Goal: Information Seeking & Learning: Learn about a topic

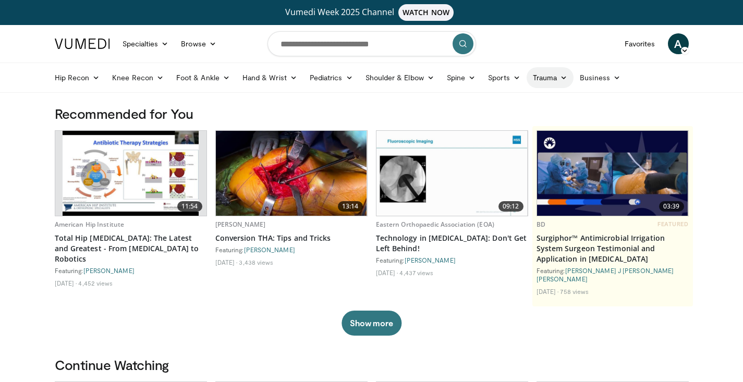
click at [566, 76] on icon at bounding box center [563, 77] width 7 height 7
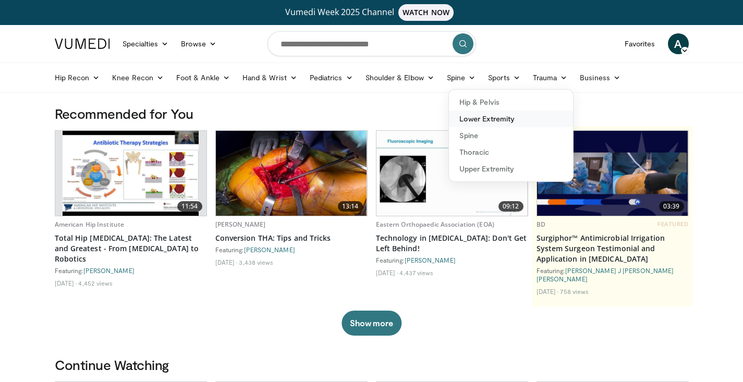
click at [500, 119] on link "Lower Extremity" at bounding box center [511, 118] width 124 height 17
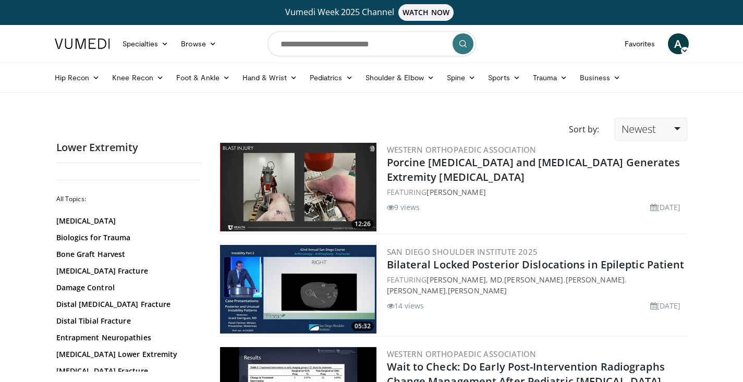
click at [642, 131] on span "Newest" at bounding box center [638, 129] width 34 height 14
click at [638, 201] on link "Views" at bounding box center [656, 204] width 82 height 17
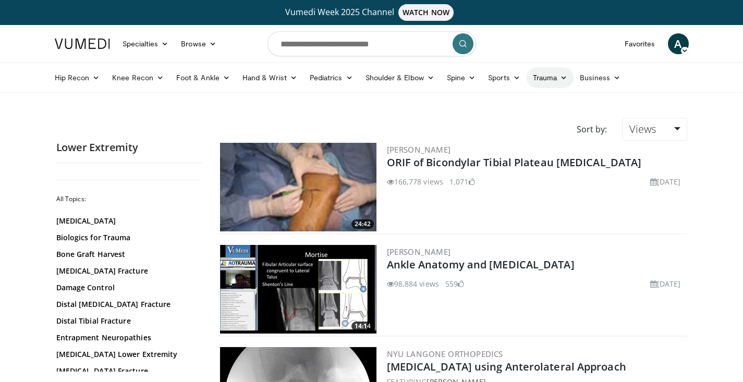
click at [548, 72] on link "Trauma" at bounding box center [549, 77] width 47 height 21
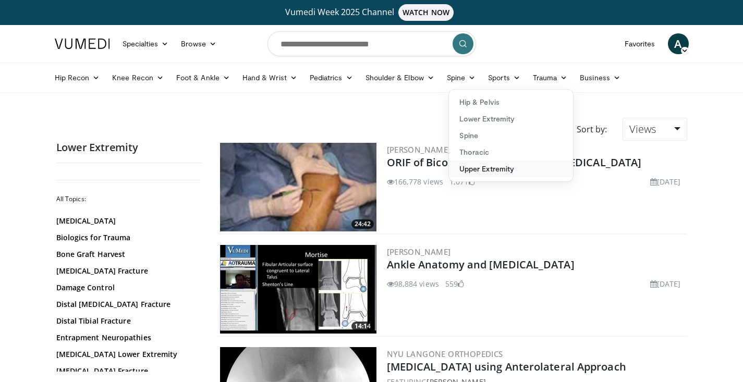
click at [515, 172] on link "Upper Extremity" at bounding box center [511, 169] width 124 height 17
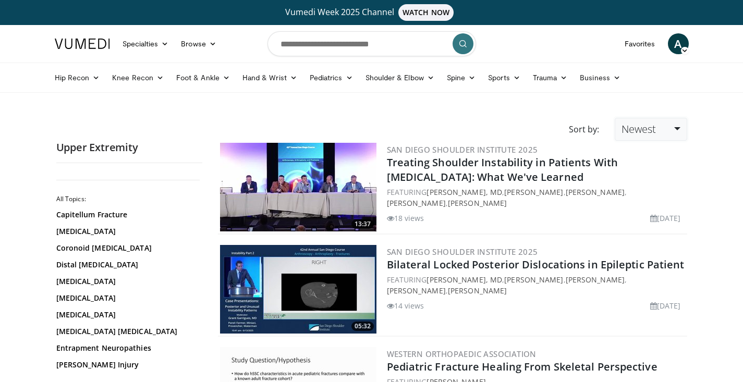
click at [673, 128] on link "Newest" at bounding box center [650, 129] width 72 height 23
click at [660, 205] on link "Views" at bounding box center [656, 204] width 82 height 17
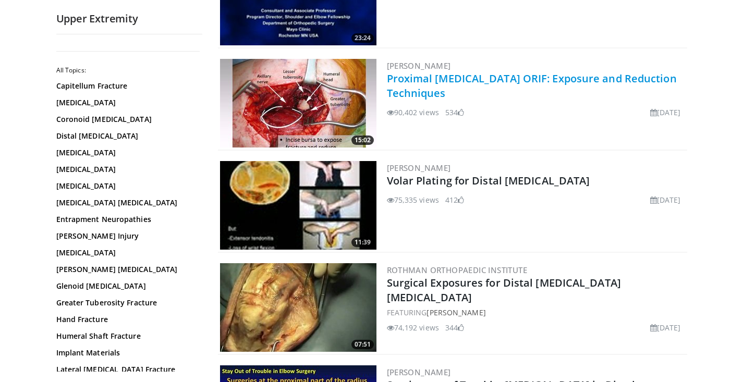
scroll to position [400, 0]
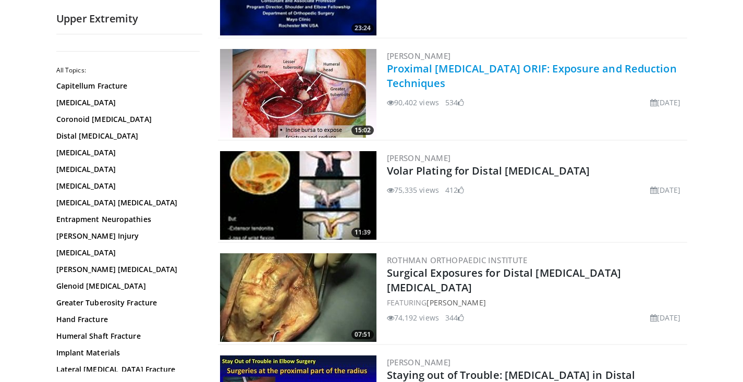
click at [541, 71] on link "Proximal [MEDICAL_DATA] ORIF: Exposure and Reduction Techniques" at bounding box center [532, 75] width 290 height 29
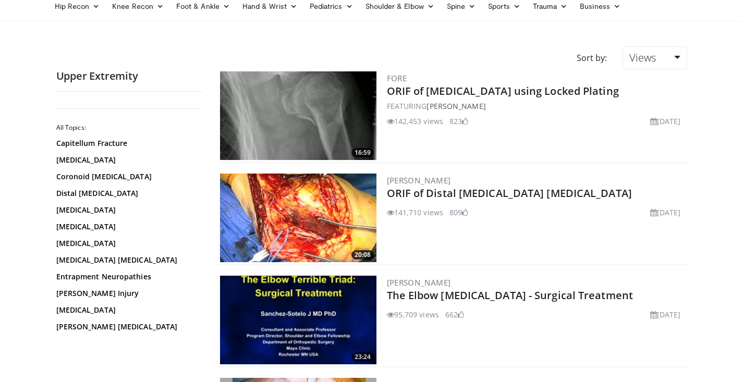
scroll to position [33, 0]
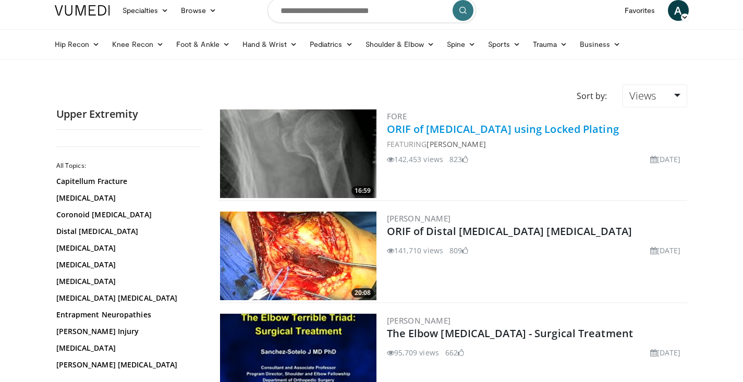
click at [534, 124] on link "ORIF of [MEDICAL_DATA] using Locked Plating" at bounding box center [503, 129] width 232 height 14
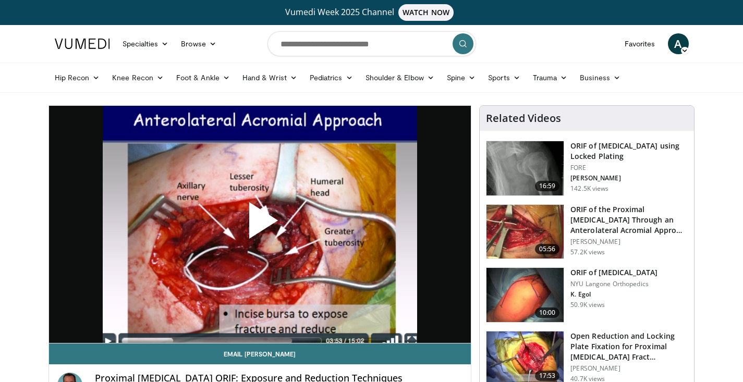
click at [260, 225] on span "Video Player" at bounding box center [260, 225] width 0 height 0
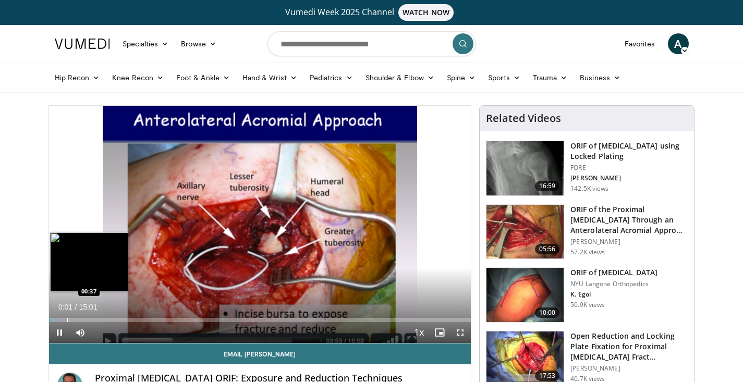
click at [66, 317] on div "Loaded : 4.42% 00:01 00:37" at bounding box center [260, 317] width 422 height 10
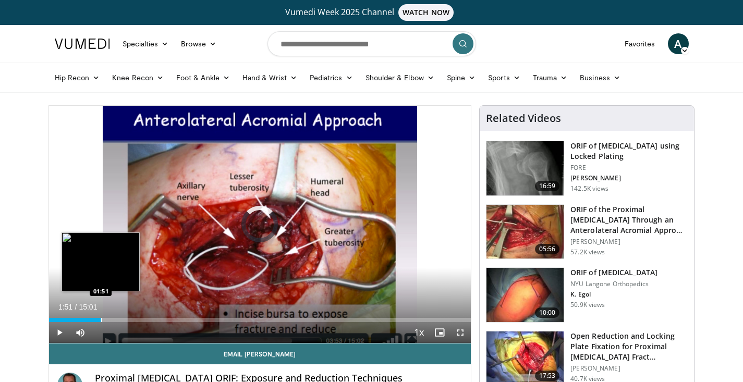
click at [101, 321] on div "Loaded : 8.85% 01:51 01:51" at bounding box center [260, 320] width 422 height 4
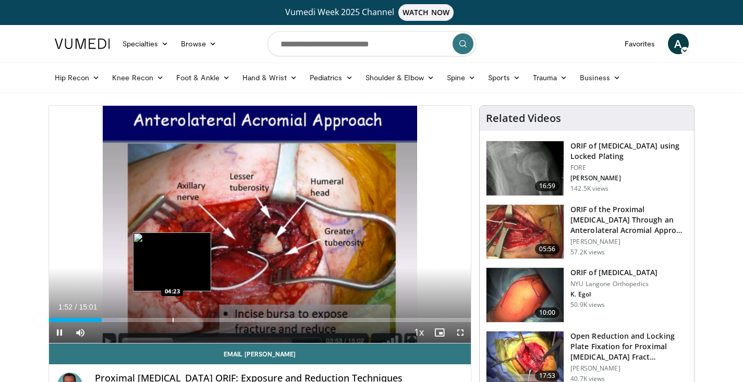
click at [172, 318] on div "Loaded : 16.63% 01:52 04:23" at bounding box center [260, 320] width 422 height 4
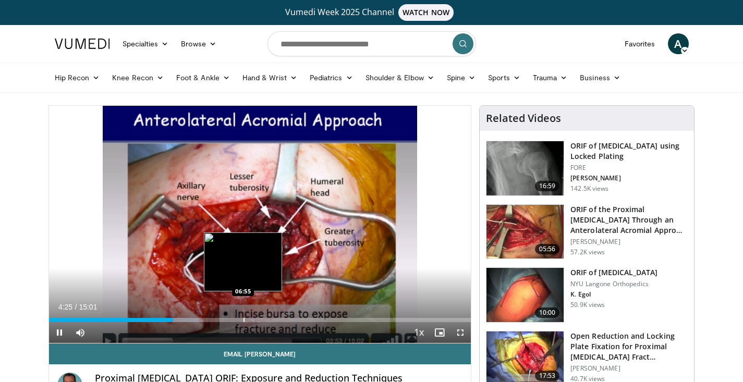
click at [243, 317] on div "Loaded : 35.49% 04:25 06:55" at bounding box center [260, 317] width 422 height 10
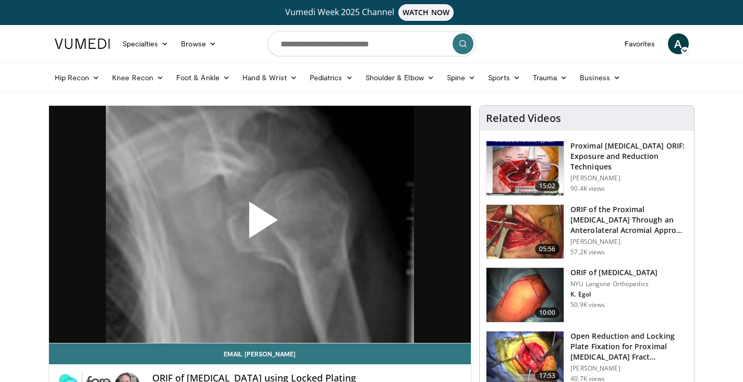
click at [260, 224] on span "Video Player" at bounding box center [260, 224] width 0 height 0
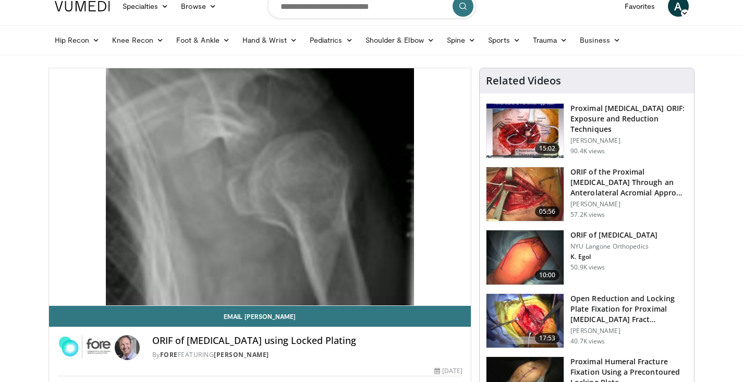
scroll to position [42, 0]
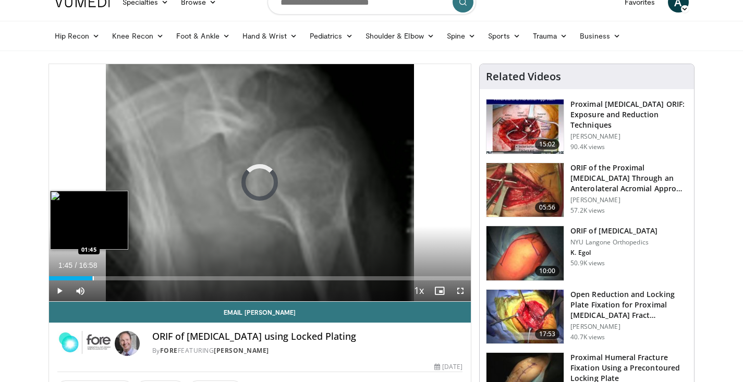
click at [92, 280] on div "Loaded : 4.86% 00:09 01:45" at bounding box center [260, 278] width 422 height 4
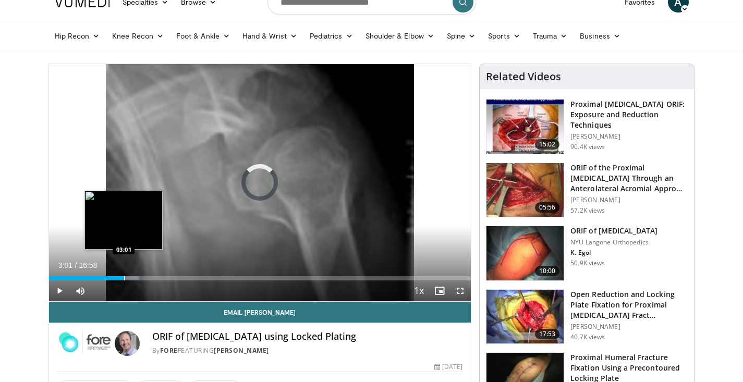
click at [124, 279] on div "Progress Bar" at bounding box center [124, 278] width 1 height 4
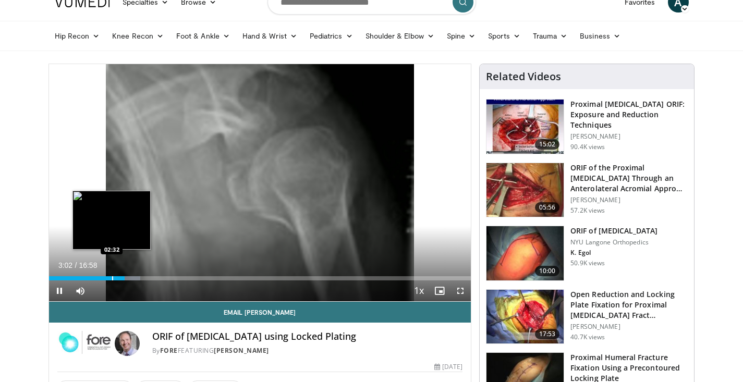
click at [112, 278] on div "Progress Bar" at bounding box center [112, 278] width 1 height 4
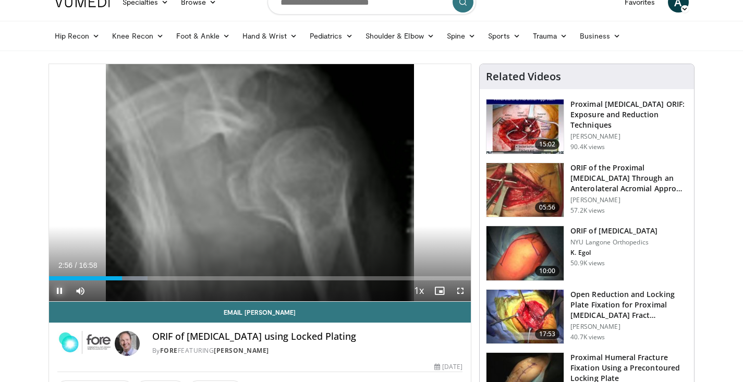
click at [54, 287] on span "Video Player" at bounding box center [59, 290] width 21 height 21
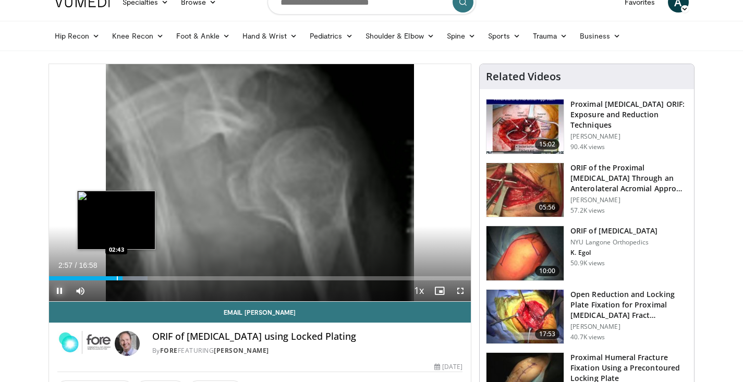
click at [116, 276] on div "02:58" at bounding box center [86, 278] width 74 height 4
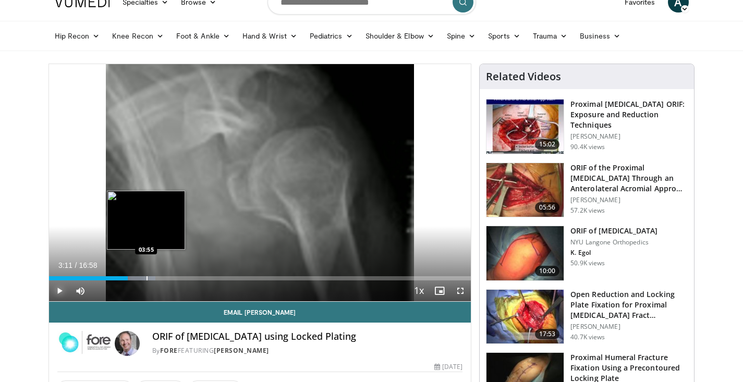
click at [146, 280] on div "Progress Bar" at bounding box center [146, 278] width 1 height 4
click at [159, 276] on div "Loaded : 29.48% 04:25 04:25" at bounding box center [260, 275] width 422 height 10
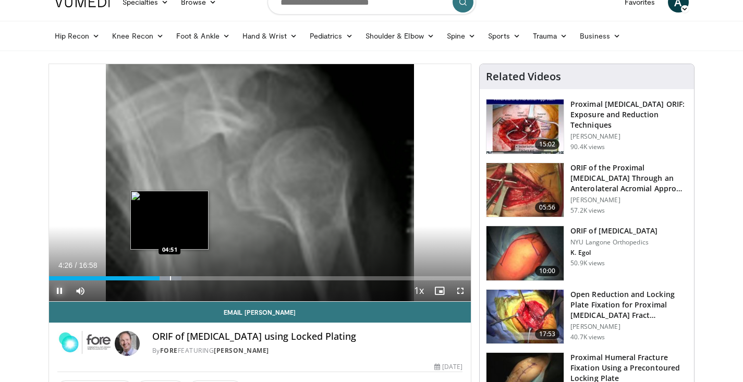
click at [170, 278] on div "Progress Bar" at bounding box center [170, 278] width 1 height 4
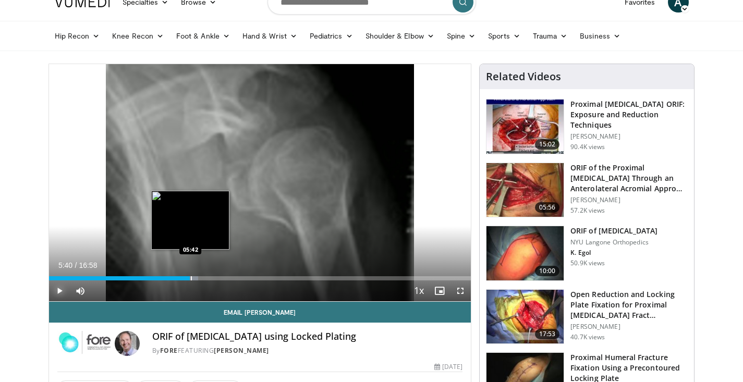
click at [190, 277] on div "Progress Bar" at bounding box center [178, 278] width 39 height 4
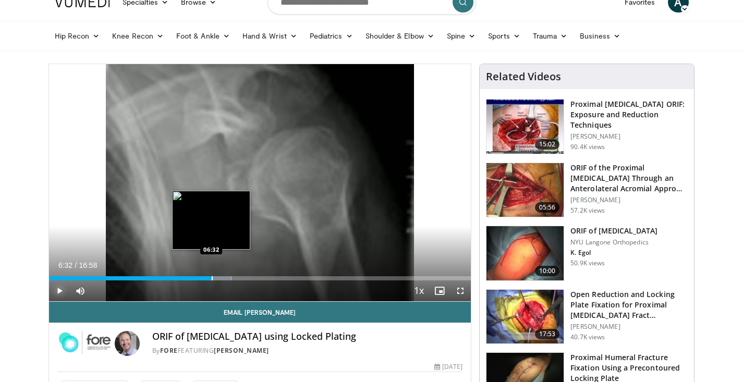
click at [212, 279] on div "Progress Bar" at bounding box center [212, 278] width 1 height 4
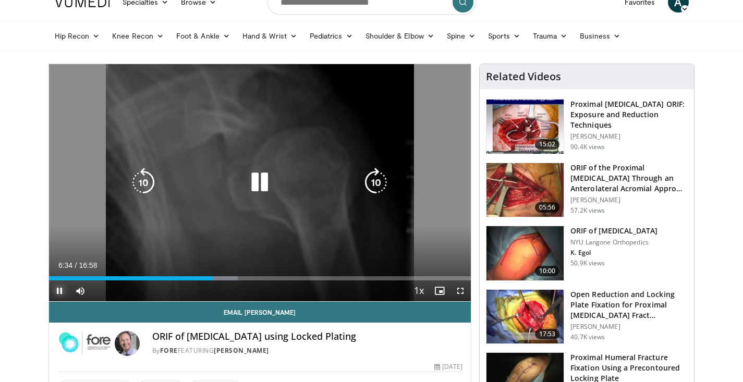
click at [223, 280] on div "Loaded : 44.79% 06:34 06:33" at bounding box center [260, 278] width 422 height 4
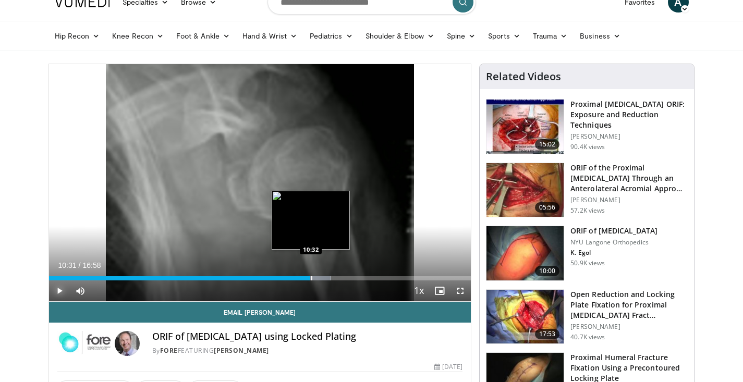
click at [311, 280] on div "Progress Bar" at bounding box center [312, 278] width 37 height 4
click at [317, 279] on div "Progress Bar" at bounding box center [317, 278] width 1 height 4
click at [315, 279] on div "Progress Bar" at bounding box center [315, 278] width 1 height 4
click at [314, 280] on div "Progress Bar" at bounding box center [314, 278] width 1 height 4
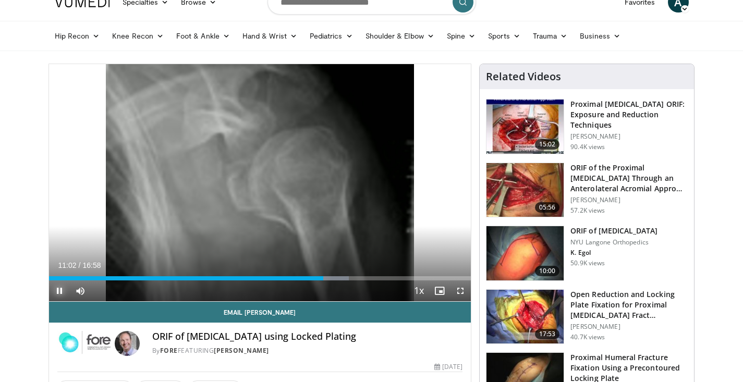
click at [54, 290] on span "Video Player" at bounding box center [59, 290] width 21 height 21
